Goal: Book appointment/travel/reservation

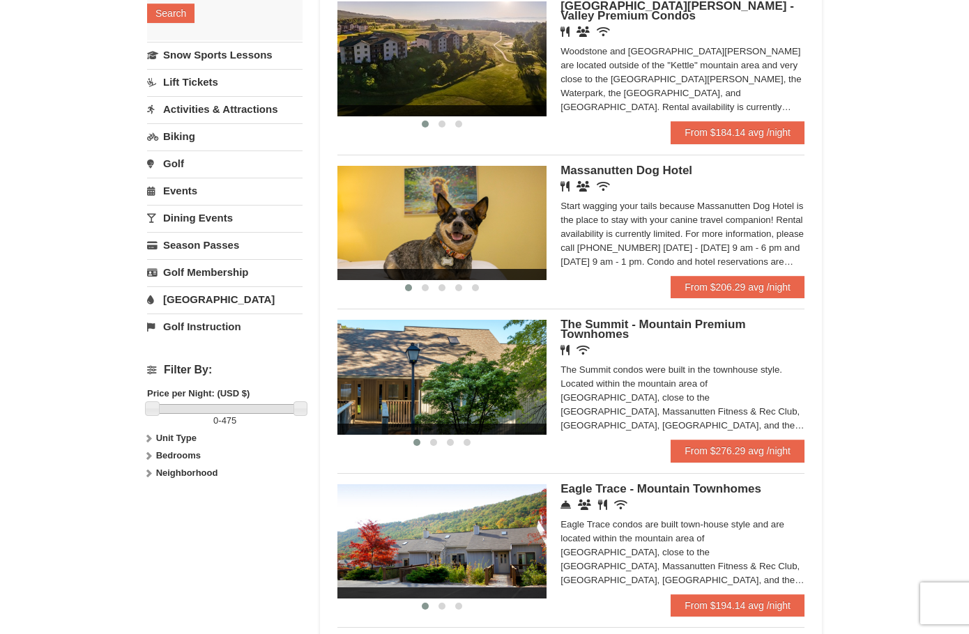
scroll to position [279, 0]
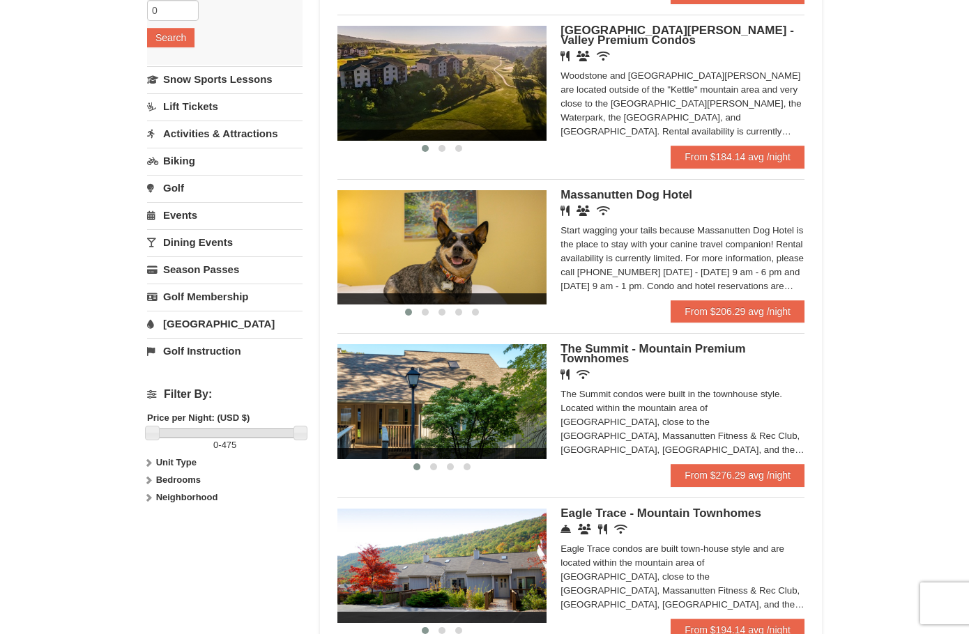
click at [184, 219] on link "Events" at bounding box center [224, 215] width 155 height 26
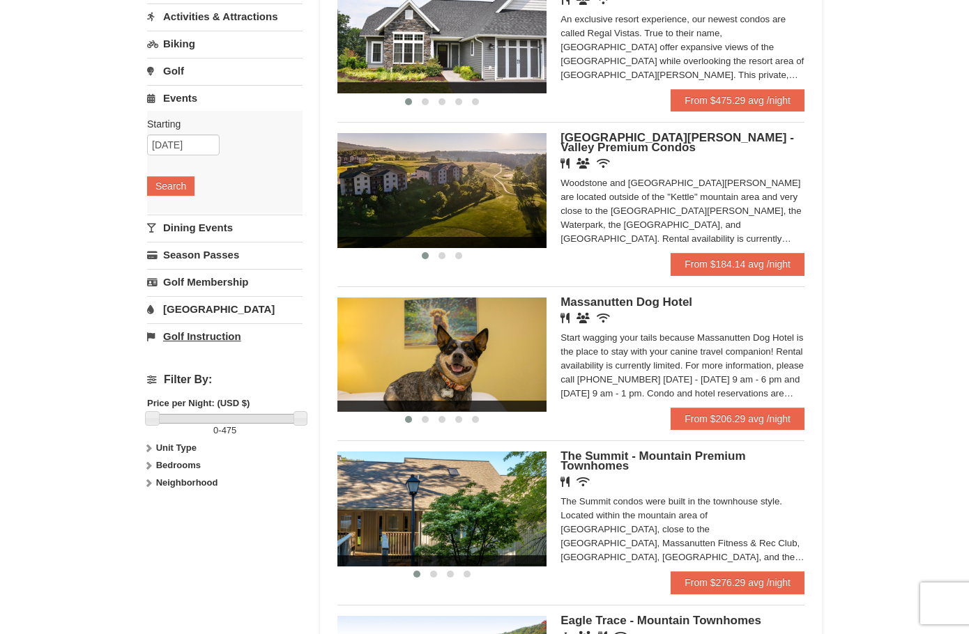
scroll to position [139, 0]
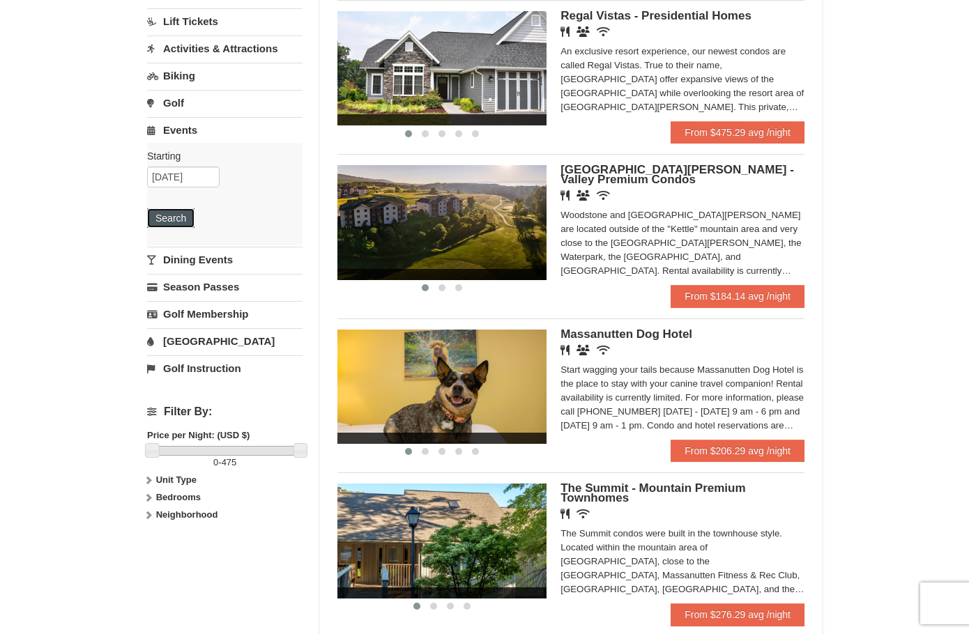
click at [181, 215] on button "Search" at bounding box center [170, 218] width 47 height 20
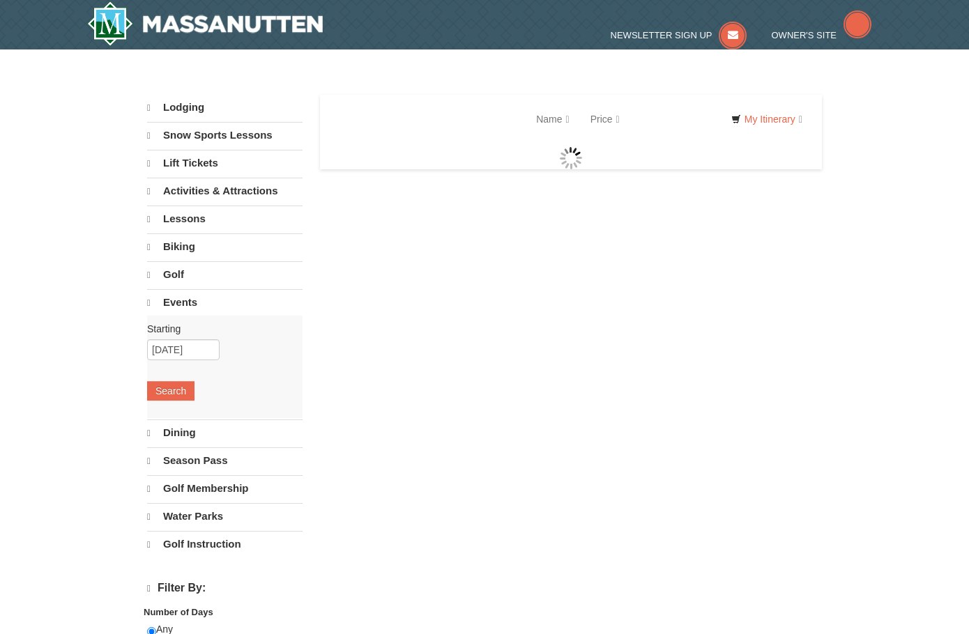
select select "10"
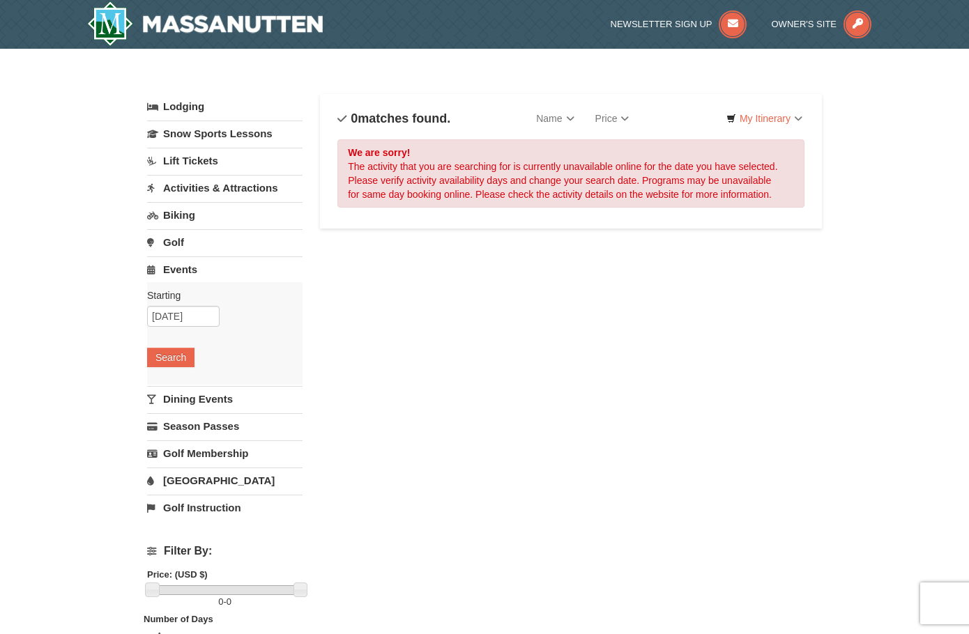
click at [193, 194] on link "Activities & Attractions" at bounding box center [224, 188] width 155 height 26
click at [181, 273] on button "Search" at bounding box center [170, 276] width 47 height 20
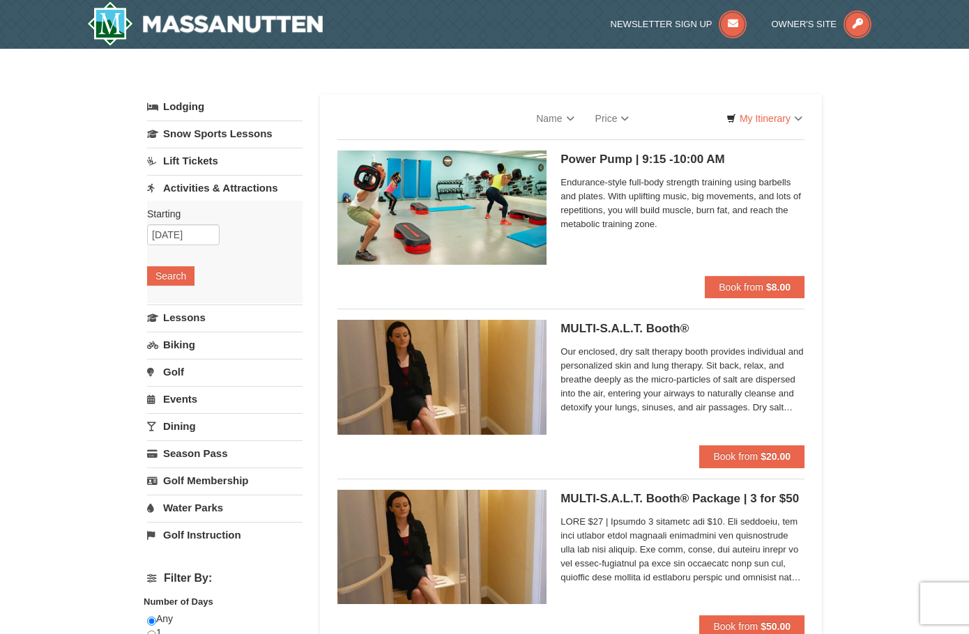
select select "10"
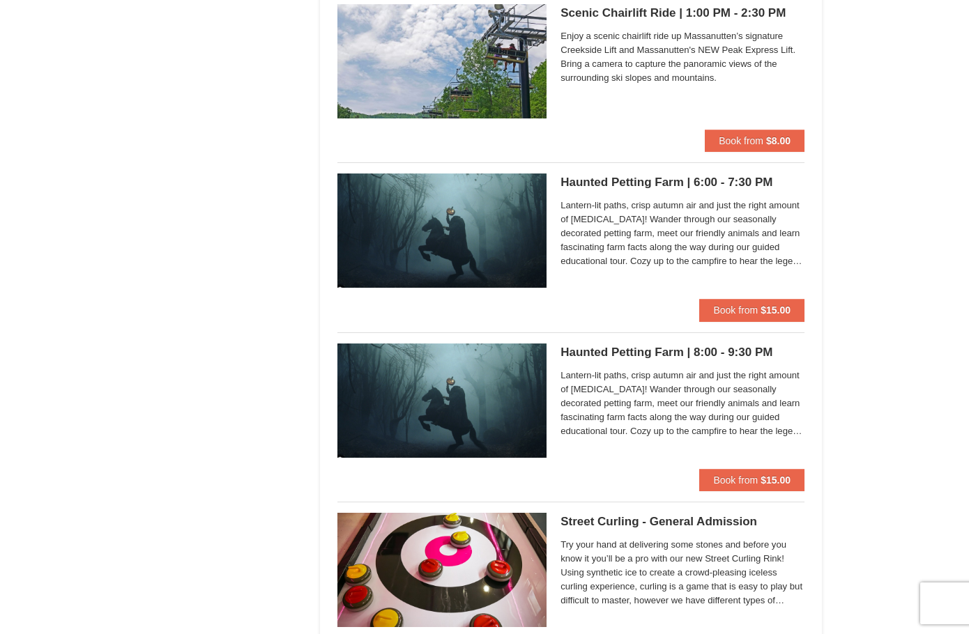
scroll to position [2468, 0]
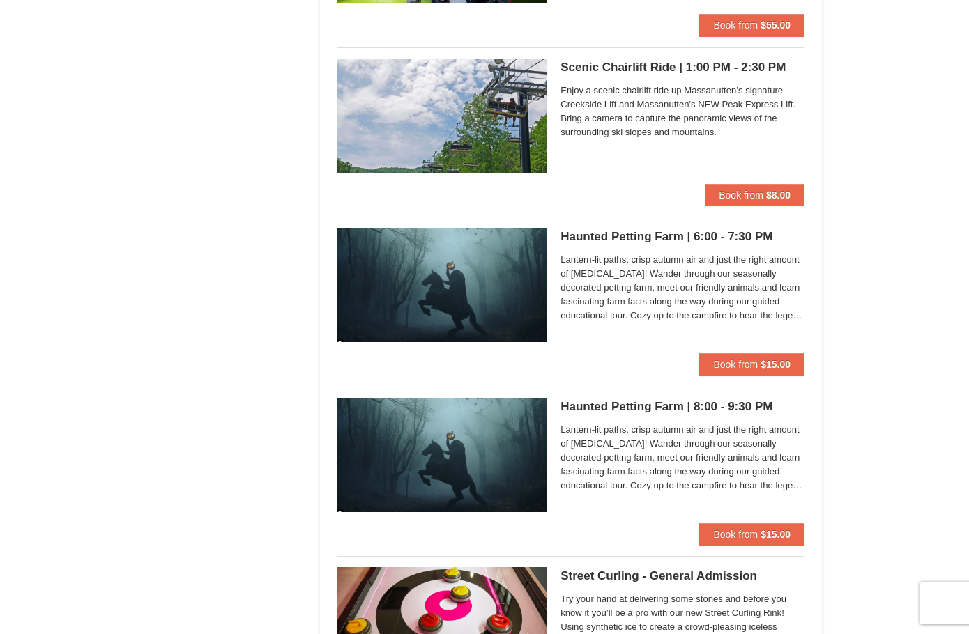
click at [478, 325] on img at bounding box center [441, 285] width 209 height 114
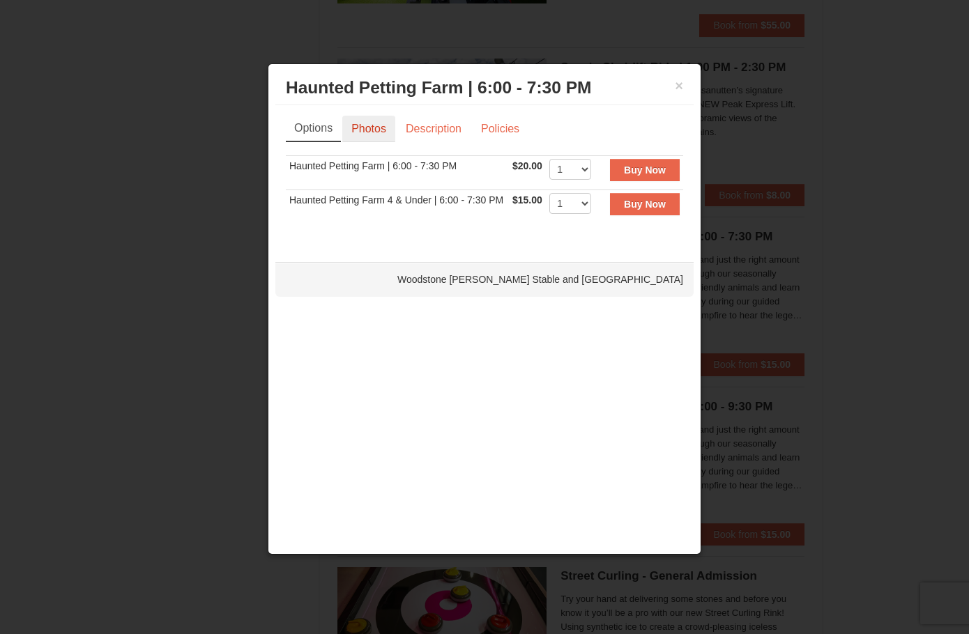
click at [378, 126] on link "Photos" at bounding box center [368, 129] width 53 height 26
